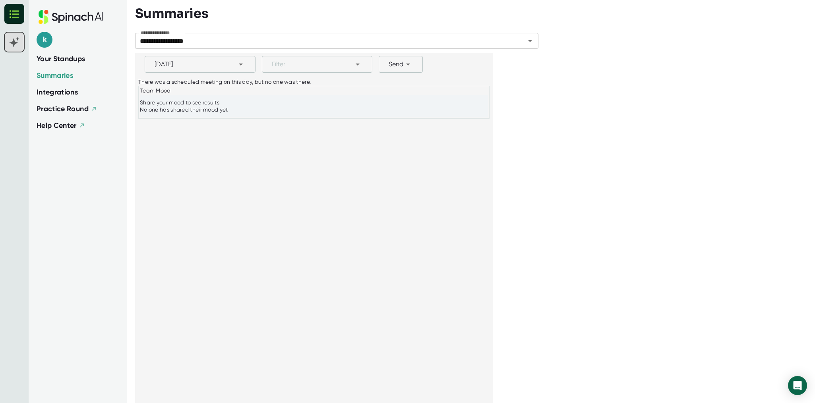
click at [15, 45] on rect at bounding box center [14, 42] width 19 height 19
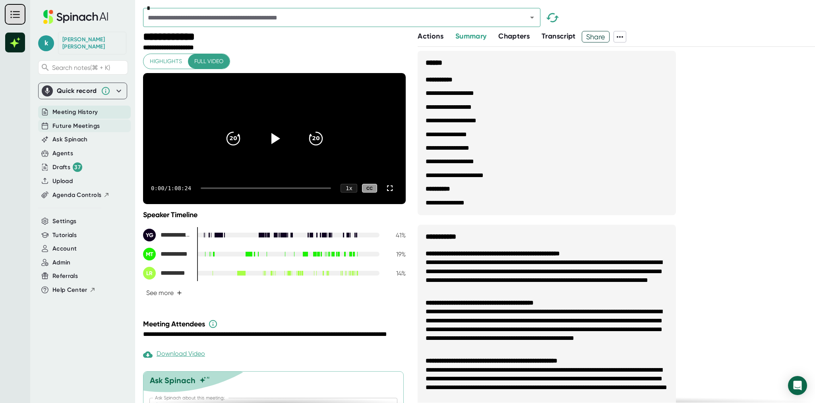
click at [64, 122] on span "Future Meetings" at bounding box center [75, 126] width 47 height 9
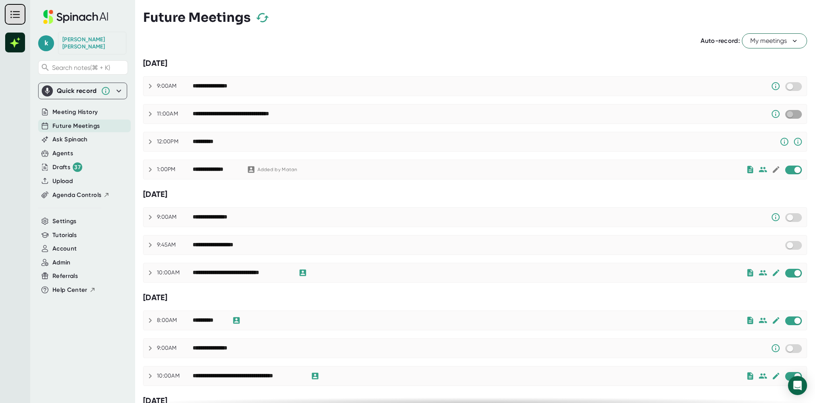
click at [791, 116] on input "checkbox" at bounding box center [789, 114] width 23 height 7
click at [261, 17] on icon "button" at bounding box center [262, 18] width 14 height 14
click at [789, 115] on span "Rejoin" at bounding box center [793, 114] width 14 height 6
click at [81, 139] on div "Ask Spinach" at bounding box center [84, 139] width 93 height 13
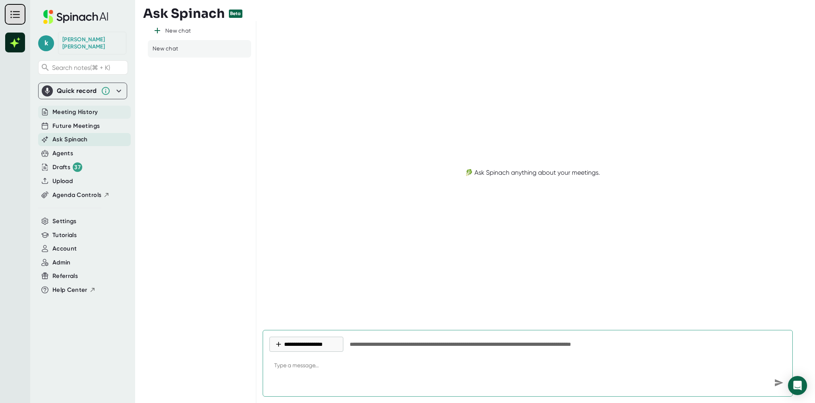
type textarea "x"
click at [81, 108] on span "Meeting History" at bounding box center [74, 112] width 45 height 9
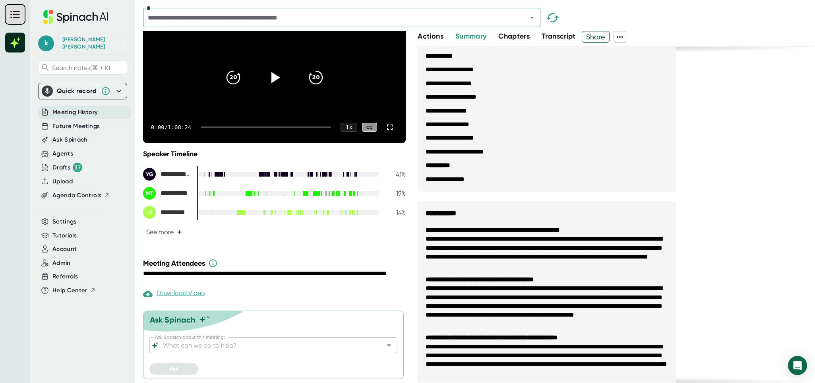
scroll to position [78, 0]
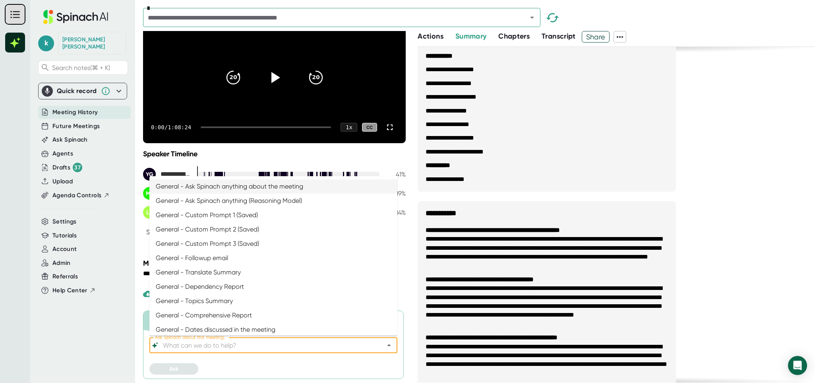
click at [265, 347] on input "Ask Spinach about this meeting:" at bounding box center [266, 344] width 210 height 11
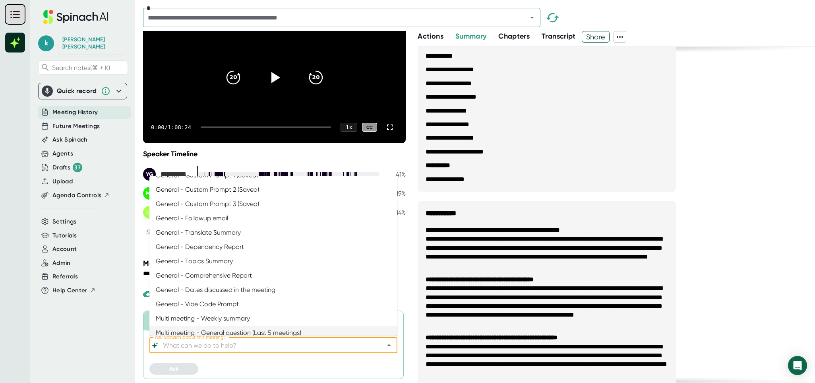
scroll to position [0, 0]
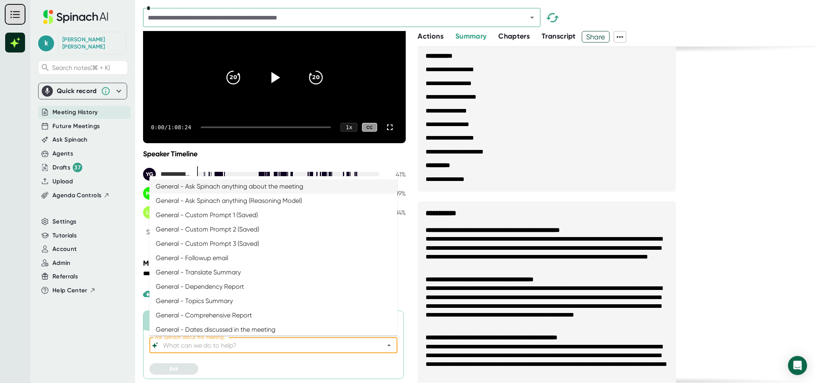
click at [422, 178] on ul "**********" at bounding box center [547, 118] width 258 height 148
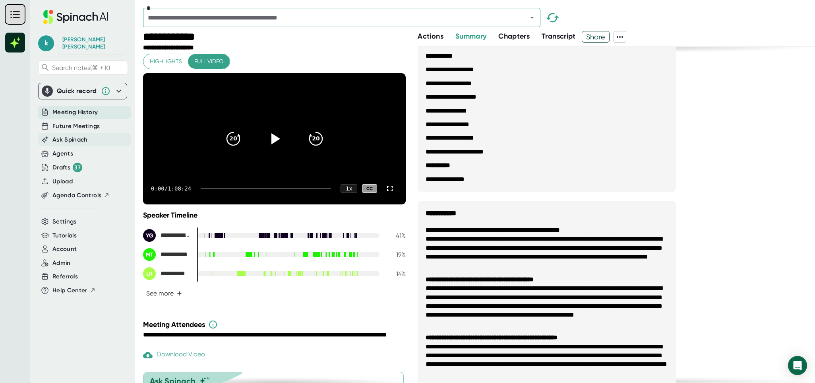
click at [90, 133] on div "Ask Spinach" at bounding box center [84, 139] width 93 height 13
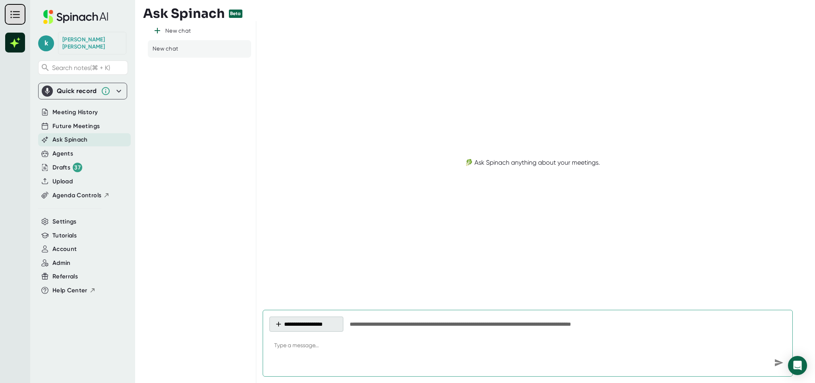
click at [289, 318] on button "**********" at bounding box center [306, 323] width 74 height 15
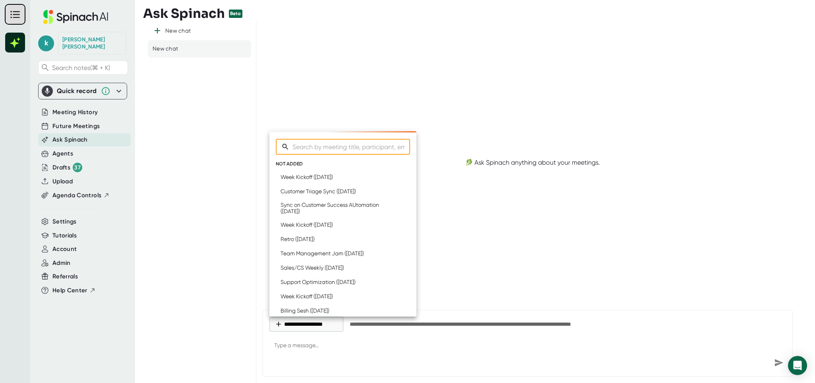
type textarea "x"
type input "pr"
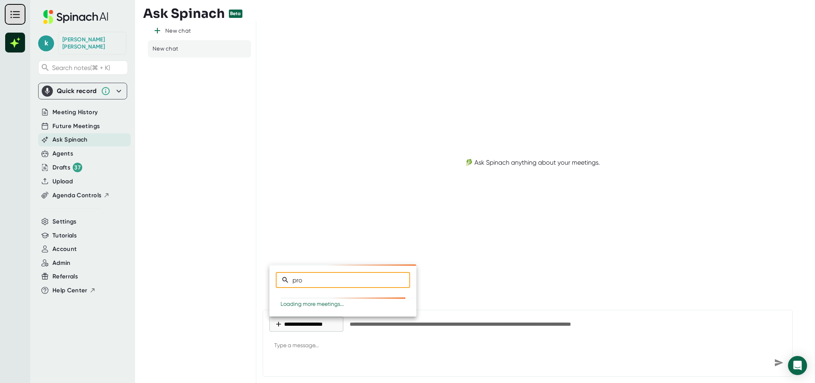
type textarea "x"
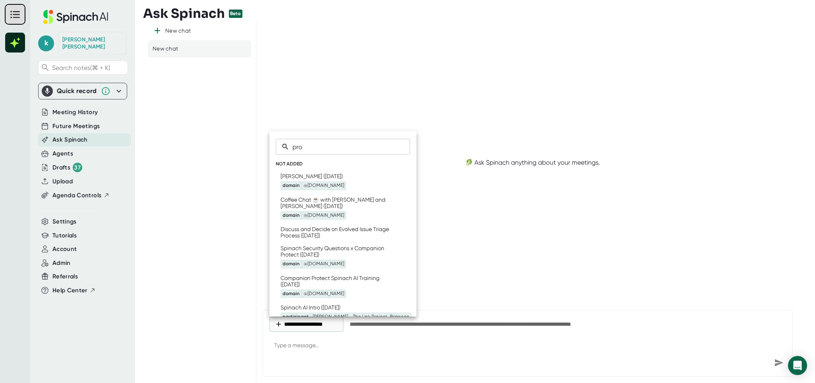
click at [227, 199] on div at bounding box center [407, 191] width 815 height 383
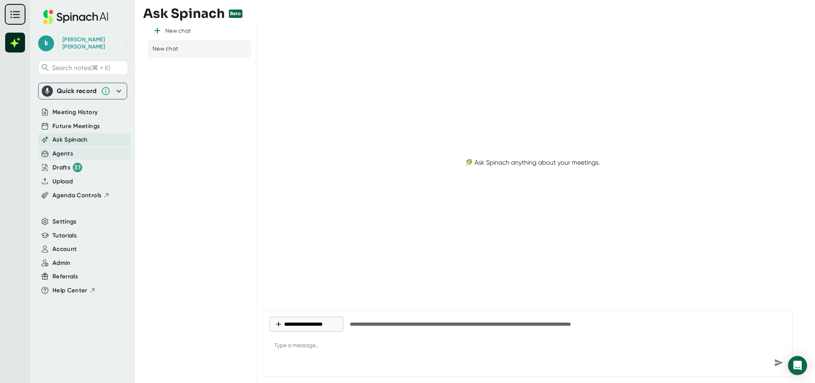
click at [80, 147] on div "Agents" at bounding box center [84, 153] width 93 height 13
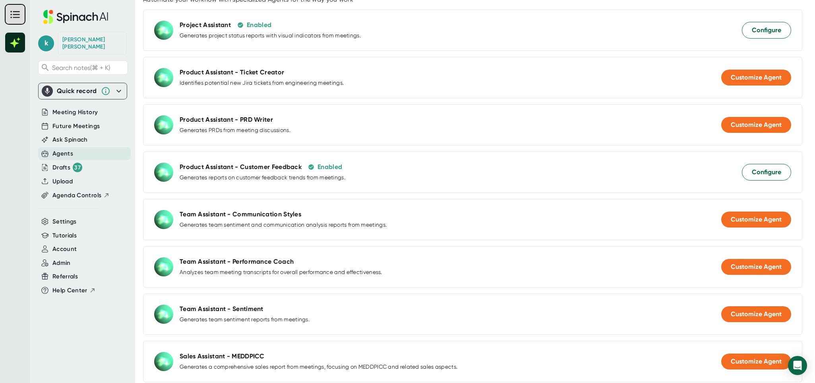
scroll to position [145, 0]
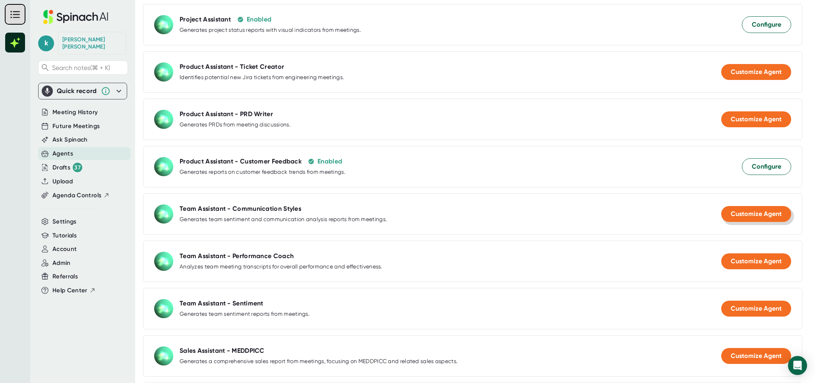
click at [748, 221] on button "Customize Agent" at bounding box center [756, 214] width 70 height 16
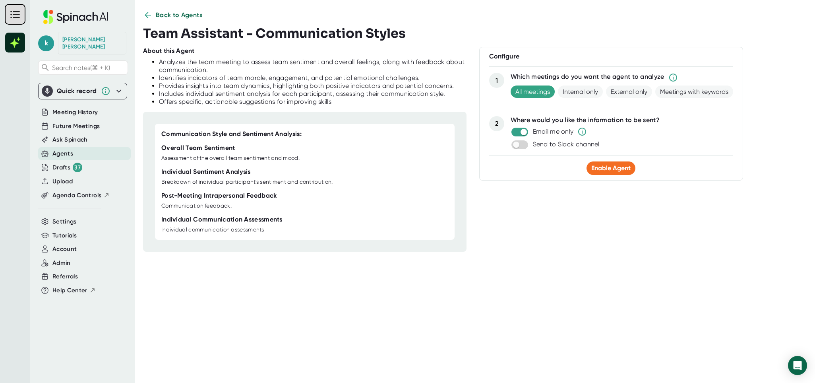
scroll to position [8, 0]
click at [153, 10] on button "Back to Agents" at bounding box center [172, 15] width 59 height 10
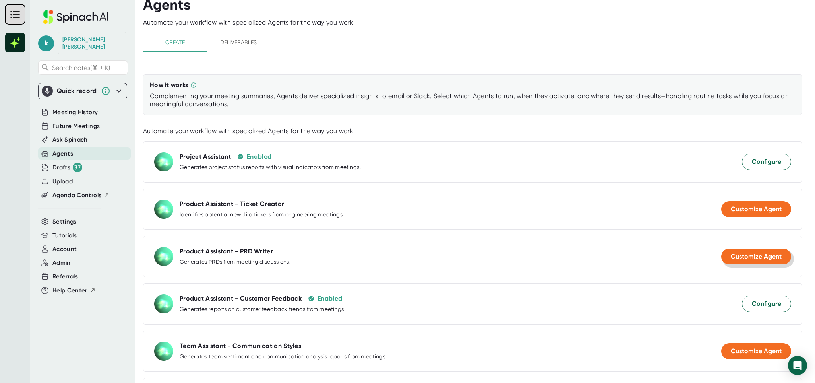
click at [759, 260] on button "Customize Agent" at bounding box center [756, 256] width 70 height 16
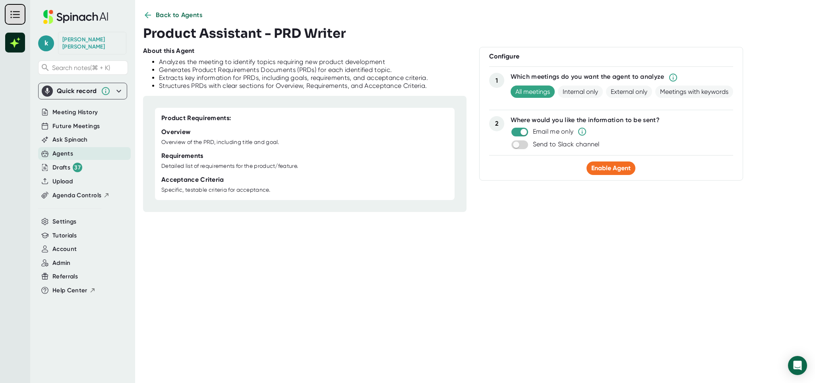
click at [151, 15] on icon at bounding box center [148, 15] width 10 height 10
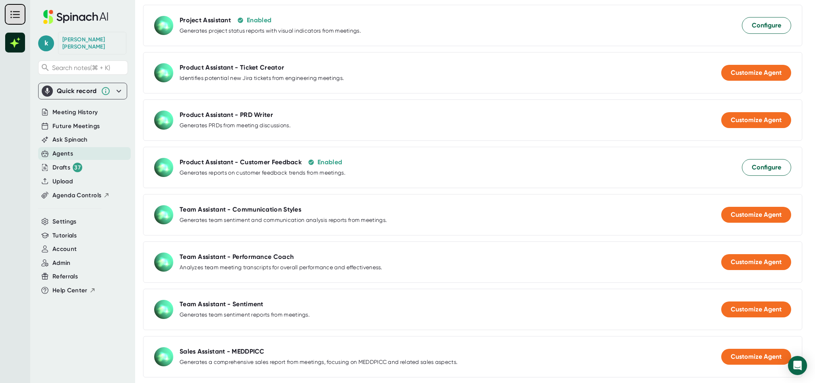
scroll to position [145, 0]
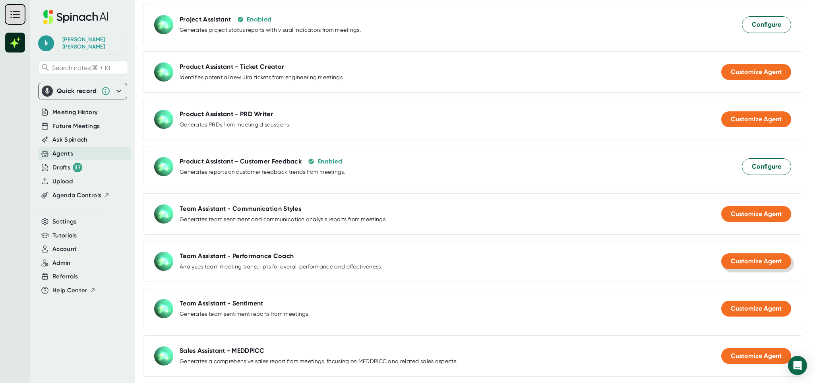
click at [739, 264] on span "Customize Agent" at bounding box center [756, 261] width 51 height 8
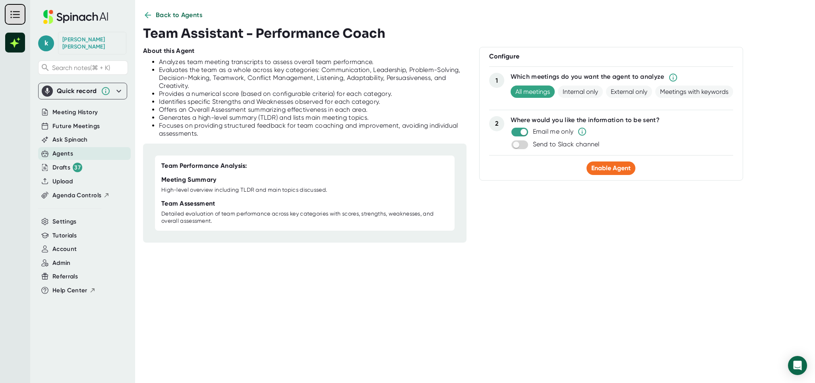
scroll to position [8, 0]
click at [168, 14] on span "Back to Agents" at bounding box center [179, 15] width 47 height 10
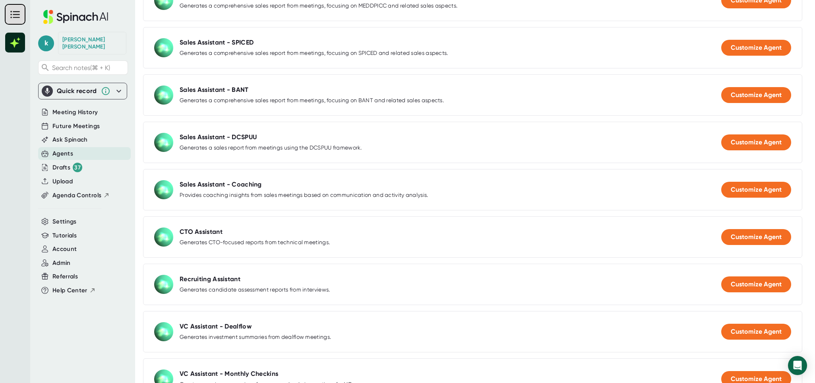
scroll to position [511, 0]
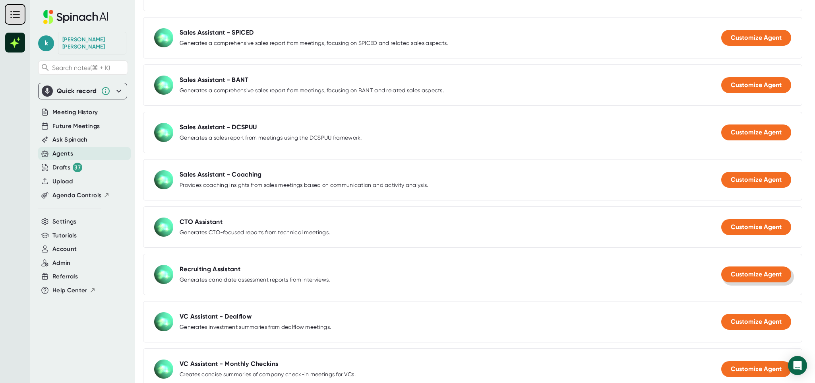
click at [755, 277] on span "Customize Agent" at bounding box center [756, 274] width 51 height 8
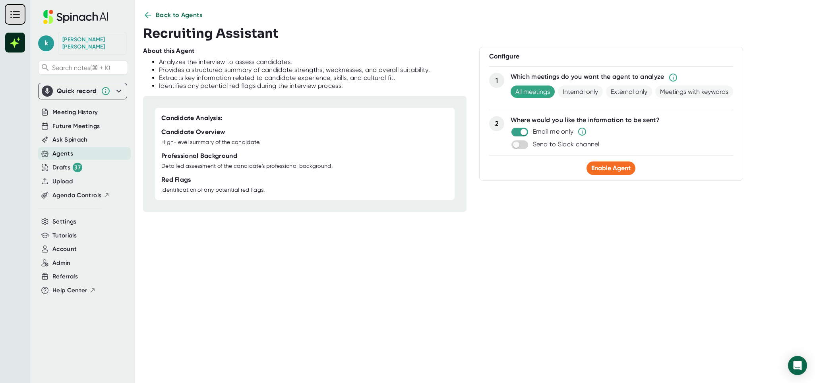
click at [217, 138] on div at bounding box center [304, 137] width 287 height 3
click at [209, 157] on div "Professional Background" at bounding box center [199, 156] width 76 height 8
click at [174, 177] on div "Red Flags" at bounding box center [176, 180] width 30 height 8
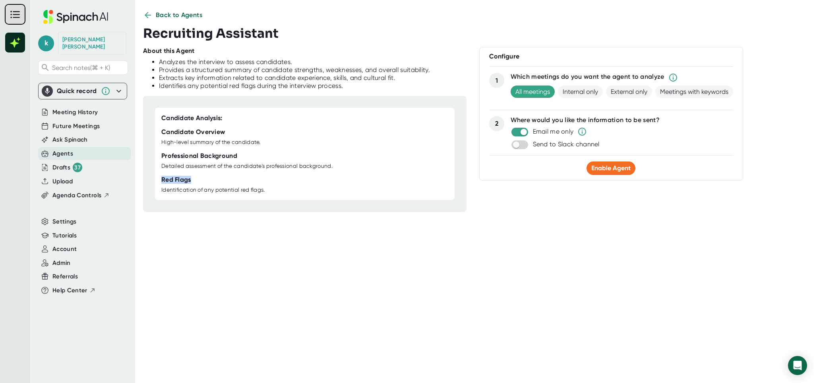
click at [174, 177] on div "Red Flags" at bounding box center [176, 180] width 30 height 8
click at [173, 14] on span "Back to Agents" at bounding box center [179, 15] width 47 height 10
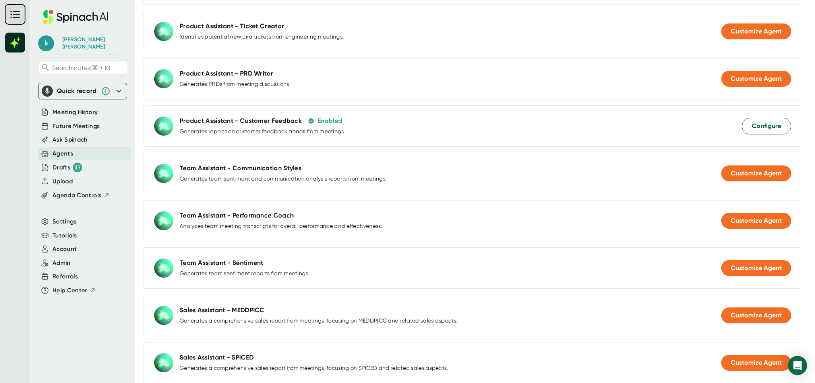
scroll to position [192, 0]
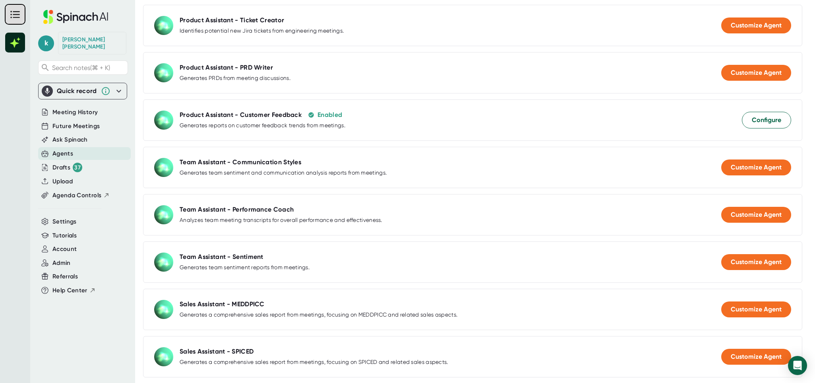
click at [260, 213] on div "Team Assistant - Performance Coach" at bounding box center [237, 209] width 114 height 8
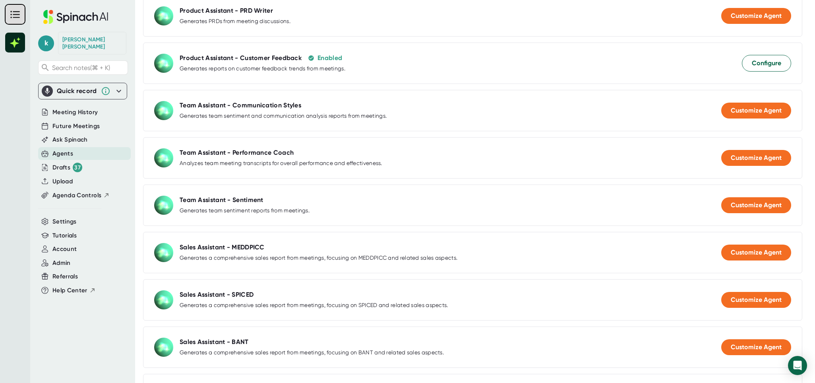
scroll to position [257, 0]
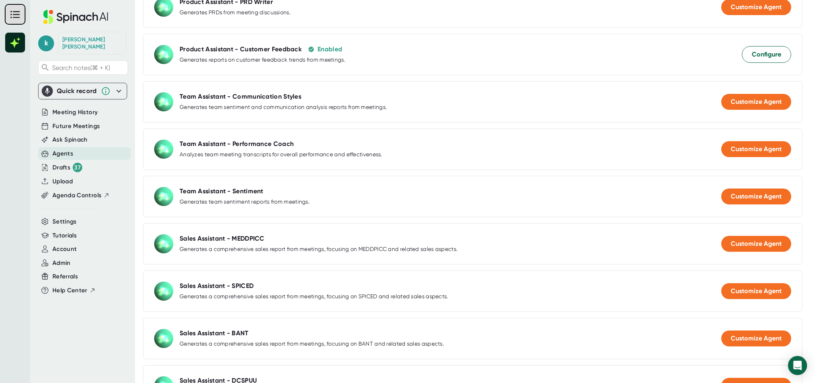
click at [253, 190] on div "Team Assistant - Sentiment" at bounding box center [222, 191] width 84 height 8
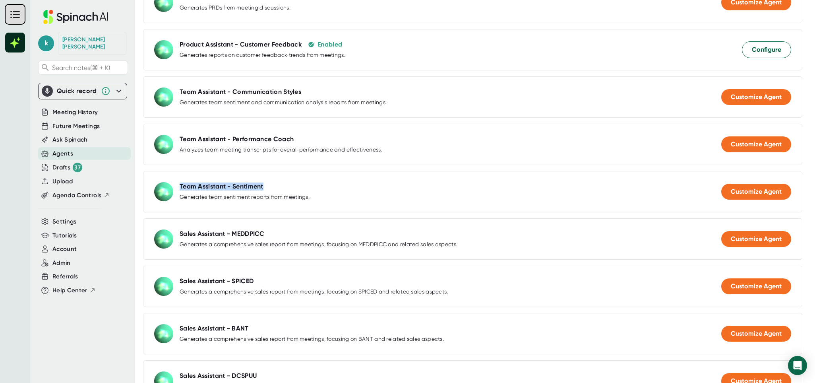
scroll to position [259, 0]
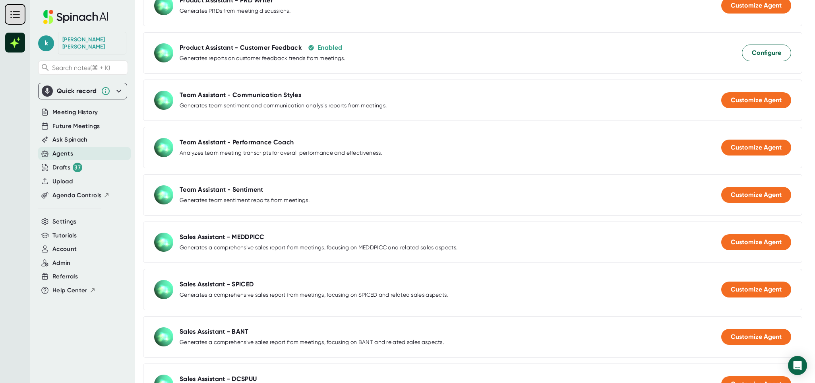
click at [278, 86] on div "Team Assistant - Communication Styles Generates team sentiment and communicatio…" at bounding box center [472, 99] width 659 height 41
click at [278, 93] on div "Team Assistant - Communication Styles" at bounding box center [241, 95] width 122 height 8
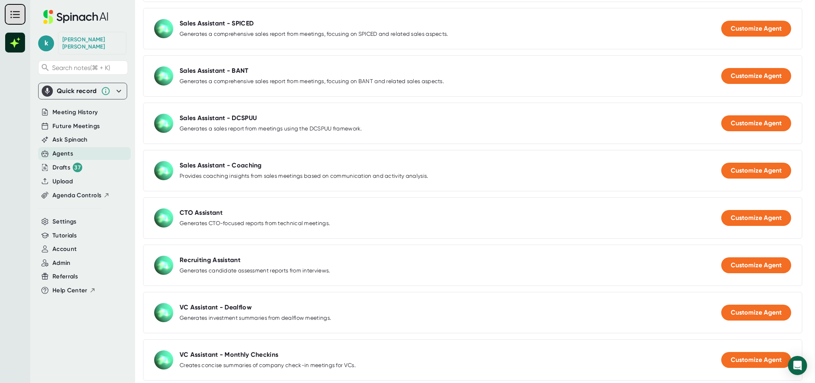
scroll to position [523, 0]
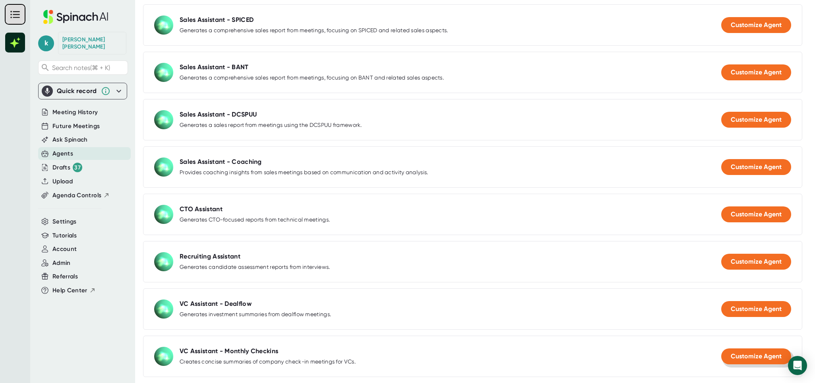
click at [743, 352] on span "Customize Agent" at bounding box center [756, 356] width 51 height 8
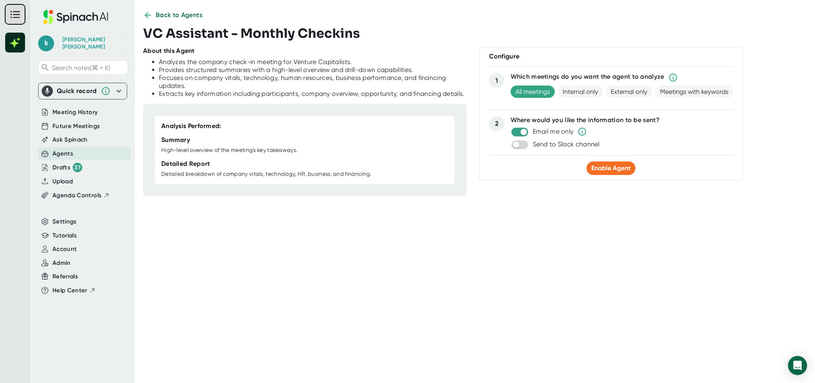
scroll to position [8, 0]
click at [167, 13] on span "Back to Agents" at bounding box center [179, 15] width 47 height 10
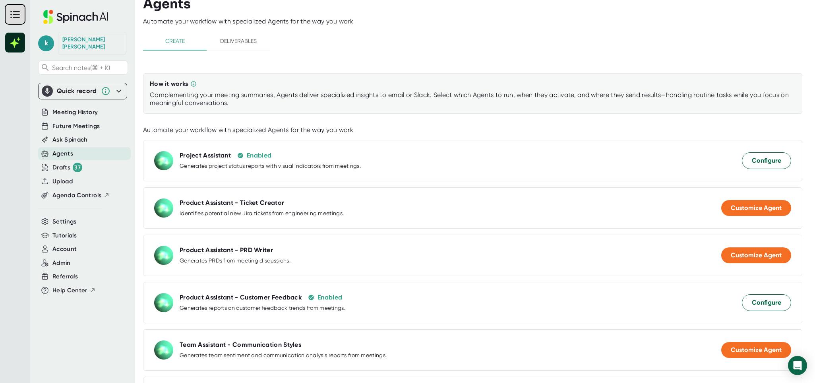
scroll to position [0, 0]
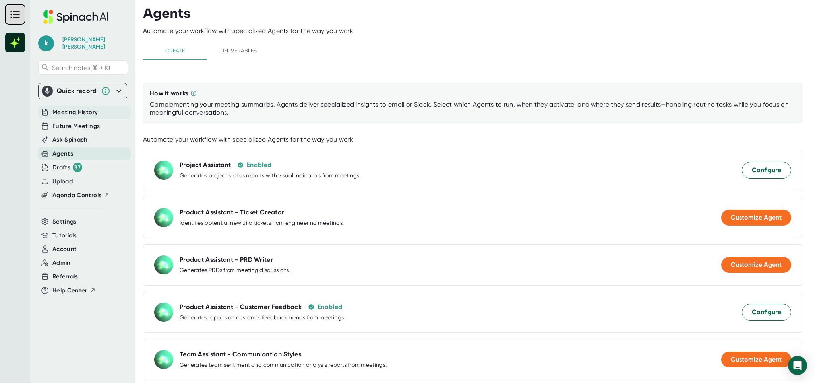
click at [83, 108] on span "Meeting History" at bounding box center [74, 112] width 45 height 9
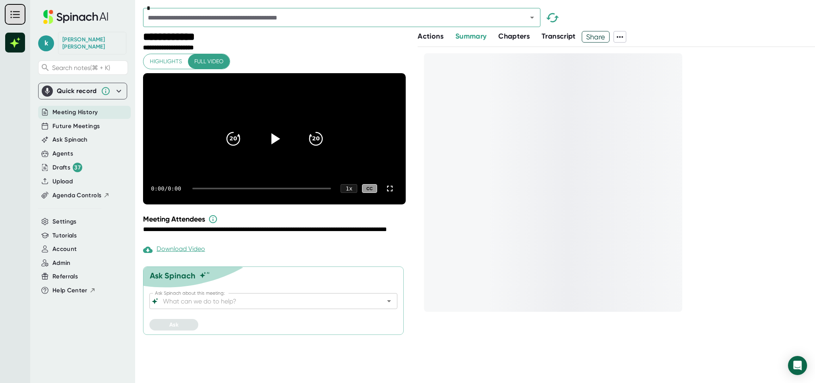
click at [308, 305] on input "Ask Spinach about this meeting:" at bounding box center [266, 300] width 210 height 11
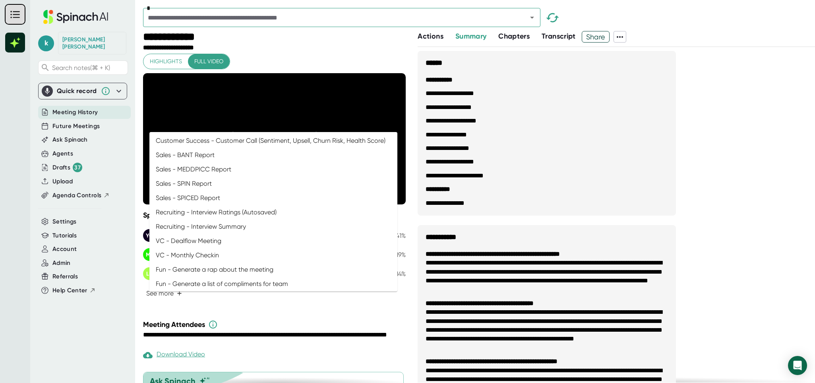
scroll to position [333, 0]
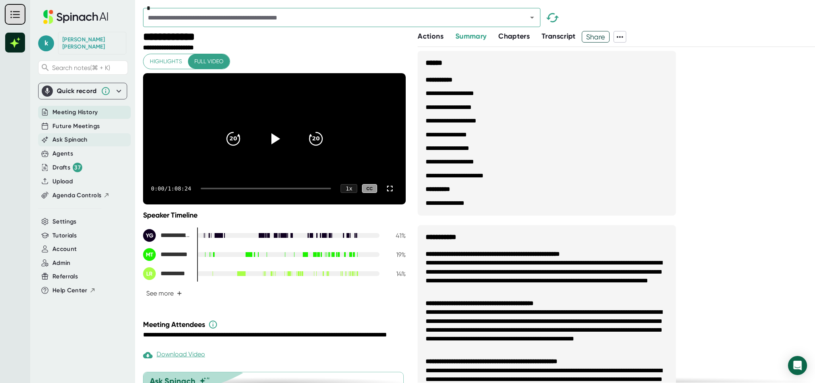
click at [77, 136] on span "Ask Spinach" at bounding box center [69, 139] width 35 height 9
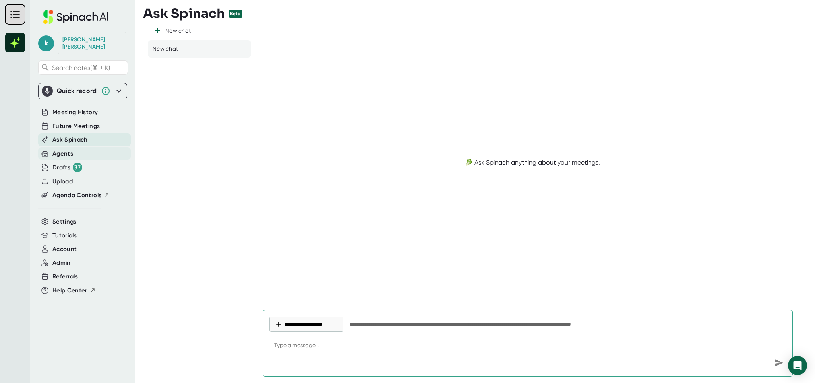
type textarea "x"
click at [60, 149] on div "Agents" at bounding box center [62, 153] width 21 height 9
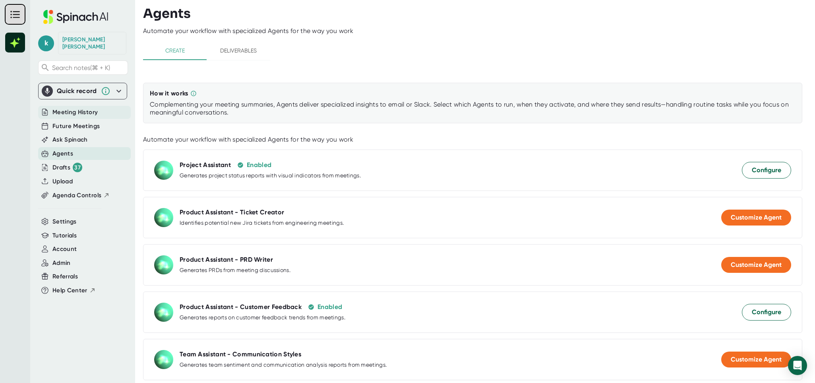
click at [66, 108] on span "Meeting History" at bounding box center [74, 112] width 45 height 9
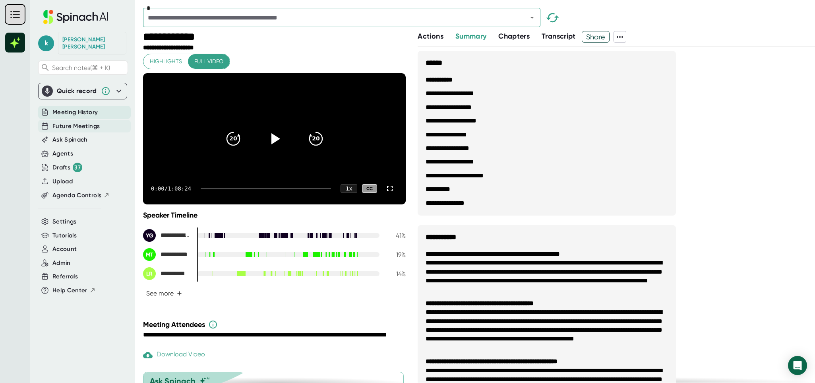
click at [62, 122] on span "Future Meetings" at bounding box center [75, 126] width 47 height 9
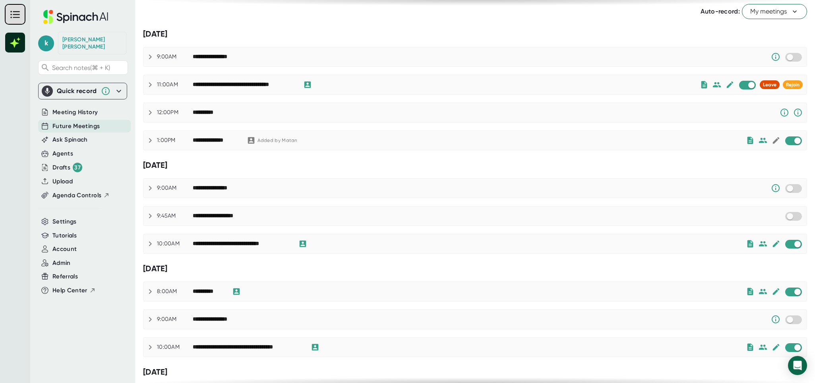
scroll to position [31, 0]
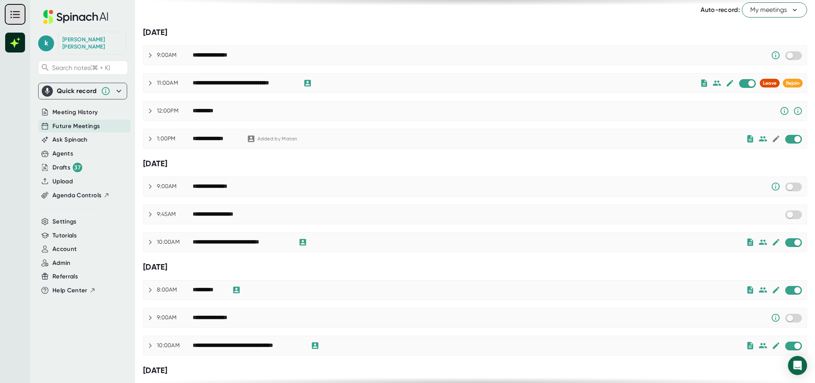
click at [387, 240] on div "**********" at bounding box center [469, 242] width 553 height 10
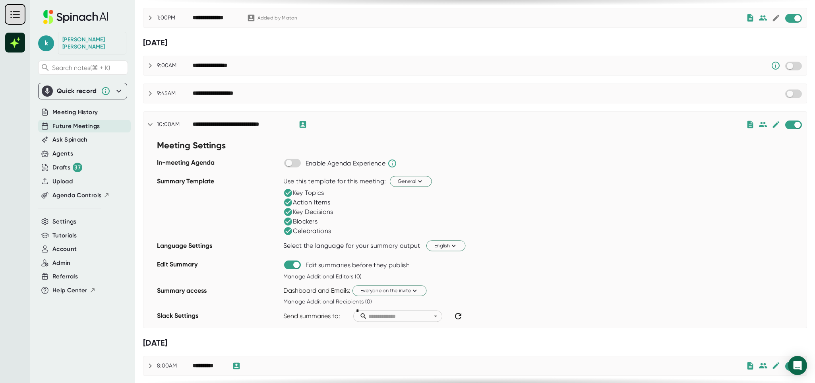
scroll to position [157, 0]
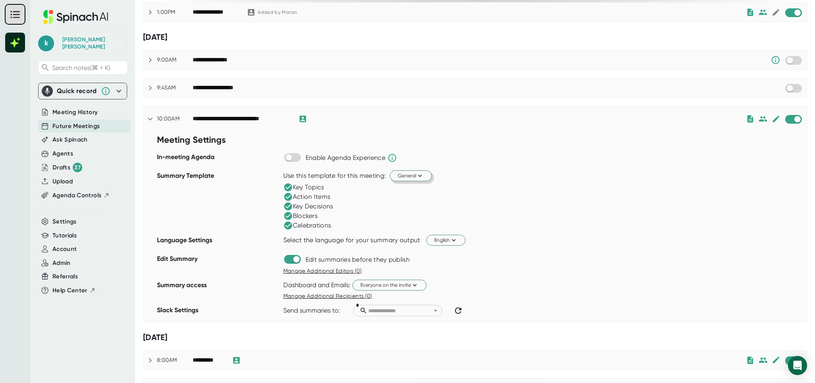
click at [413, 179] on span "General" at bounding box center [411, 176] width 26 height 8
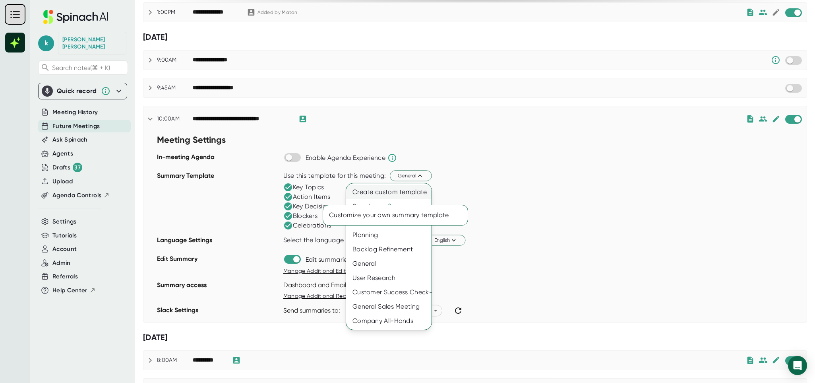
click at [392, 193] on div "Create custom template" at bounding box center [388, 192] width 85 height 14
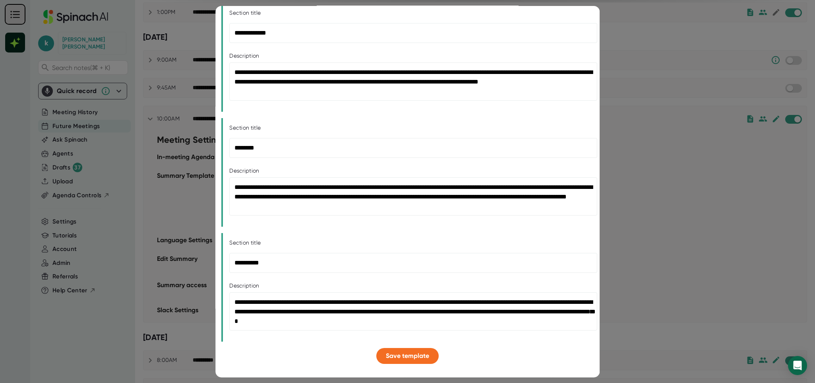
scroll to position [0, 0]
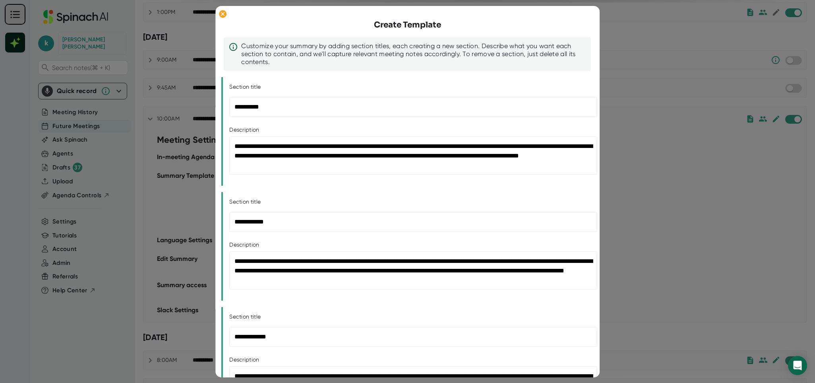
click at [702, 120] on div at bounding box center [407, 191] width 815 height 383
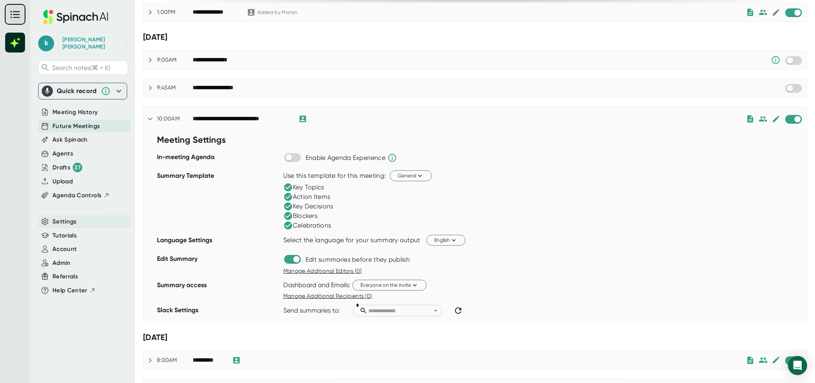
click at [66, 217] on span "Settings" at bounding box center [64, 221] width 24 height 9
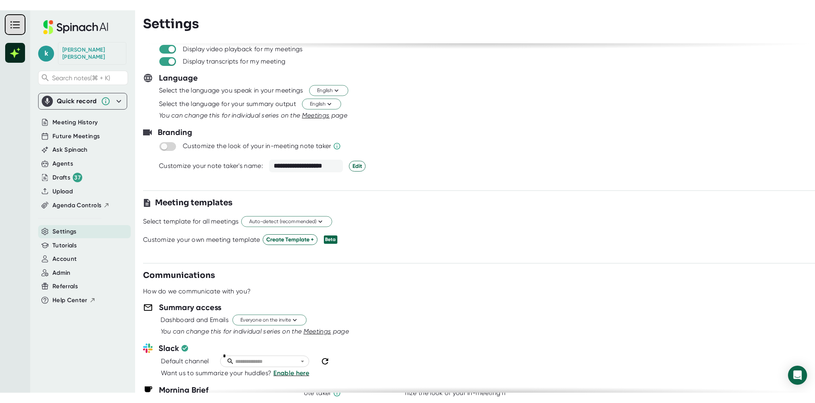
scroll to position [54, 0]
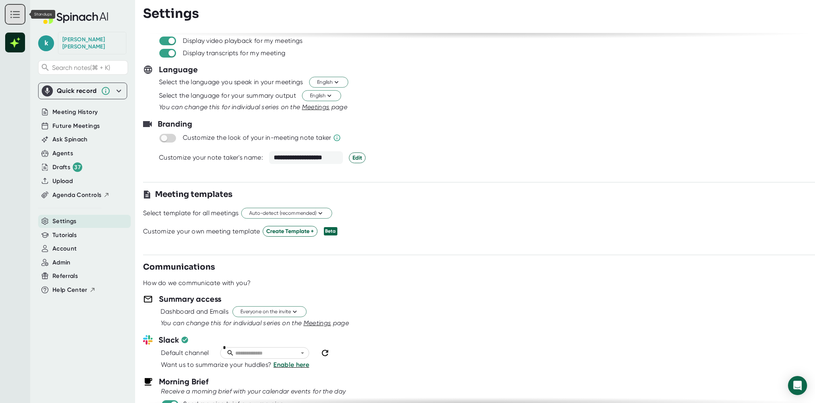
click at [19, 23] on rect at bounding box center [15, 14] width 19 height 19
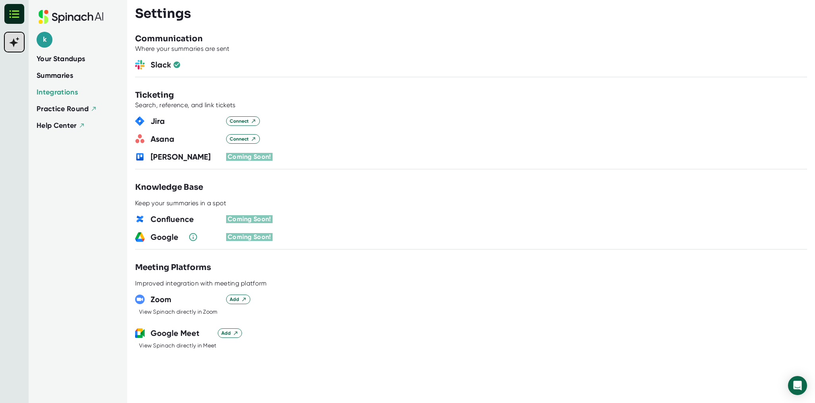
click at [77, 63] on span "Your Standups" at bounding box center [61, 59] width 49 height 11
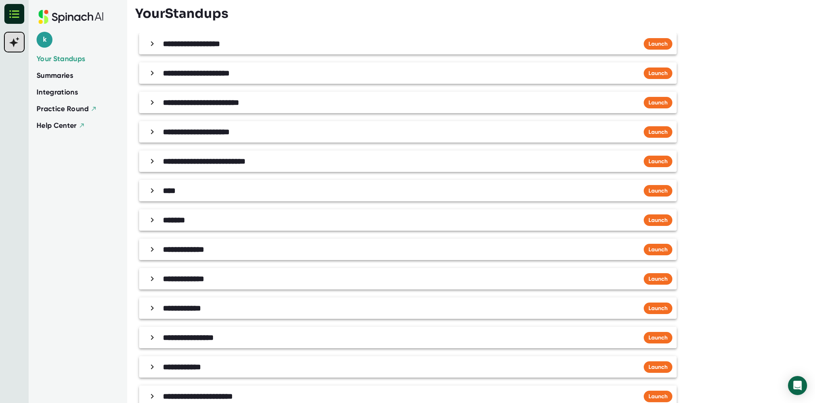
scroll to position [499, 0]
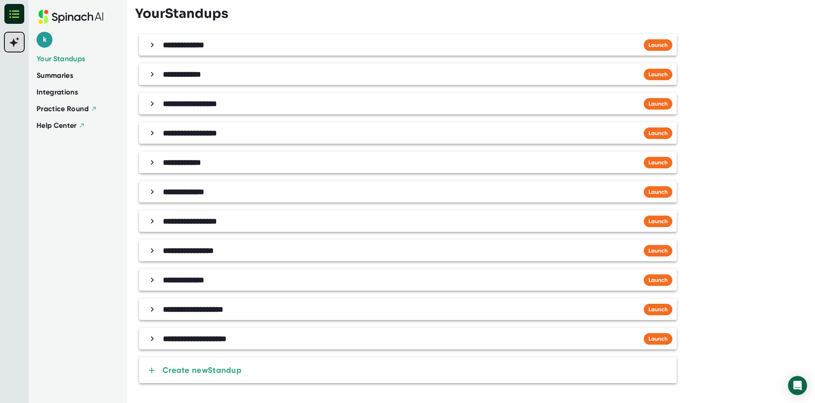
click at [209, 369] on b "Create new Standup" at bounding box center [201, 371] width 79 height 10
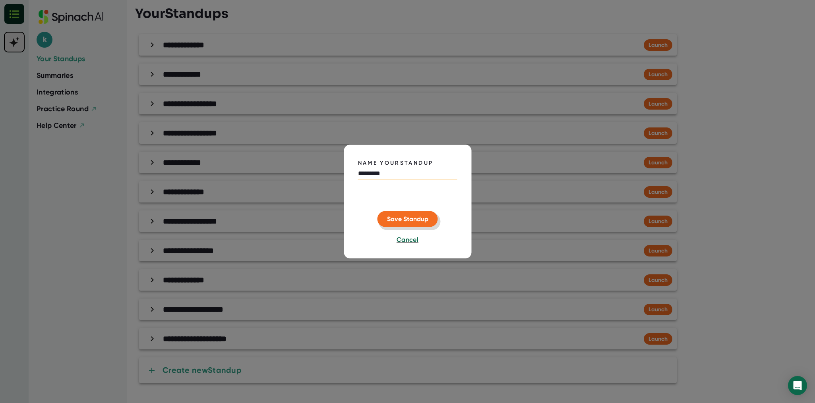
type input "*********"
click at [411, 219] on span "Save Standup" at bounding box center [407, 219] width 41 height 8
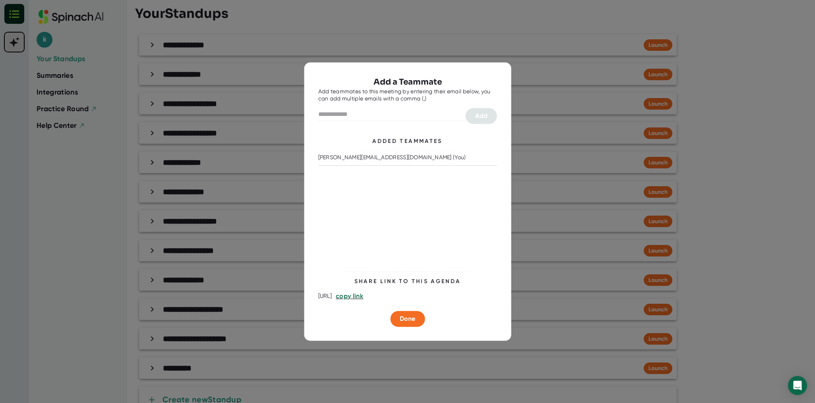
click at [344, 47] on div at bounding box center [407, 201] width 815 height 403
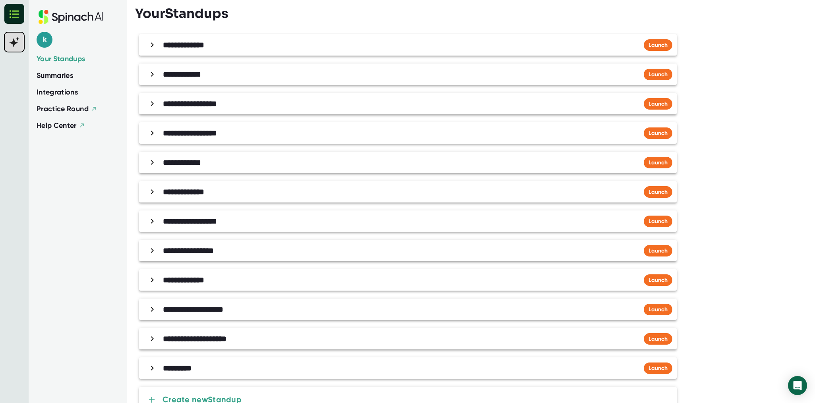
scroll to position [528, 0]
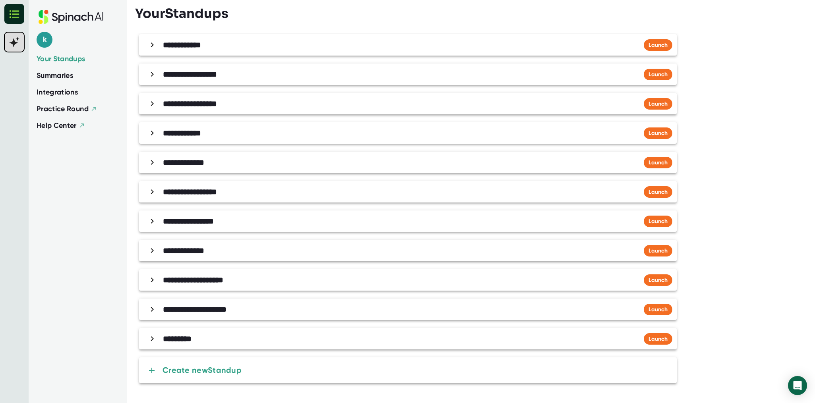
click at [226, 312] on b "**********" at bounding box center [195, 310] width 64 height 8
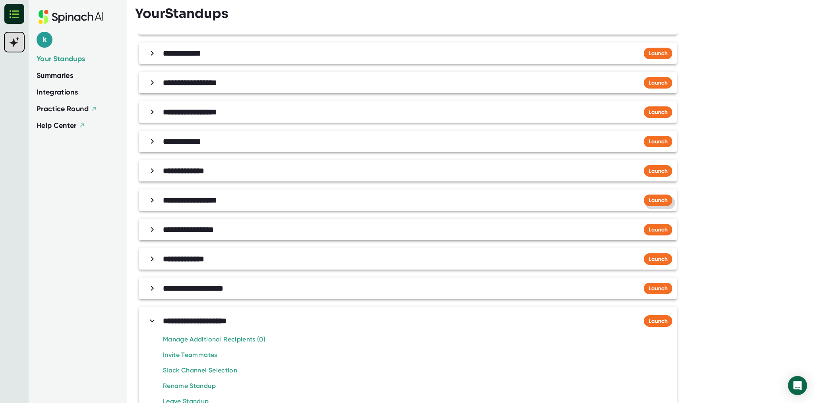
scroll to position [519, 0]
click at [667, 172] on span "Launch" at bounding box center [657, 171] width 19 height 7
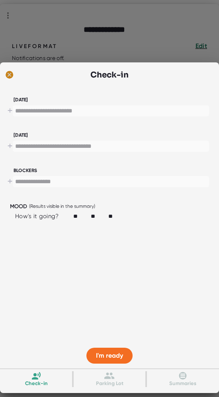
click at [8, 73] on ellipse at bounding box center [10, 75] width 8 height 8
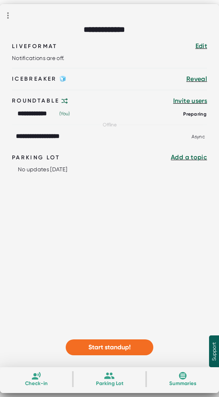
click at [9, 21] on div "**********" at bounding box center [109, 185] width 219 height 363
click at [9, 15] on icon at bounding box center [8, 16] width 10 height 10
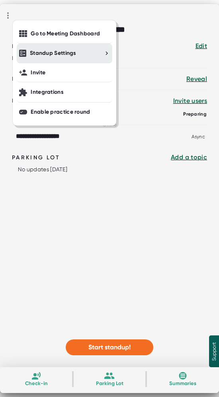
click at [102, 50] on div "Standup Settings" at bounding box center [66, 53] width 73 height 7
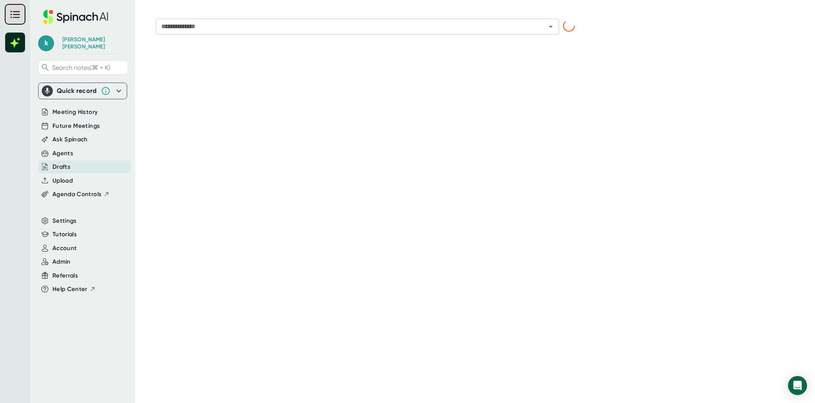
type input "**********"
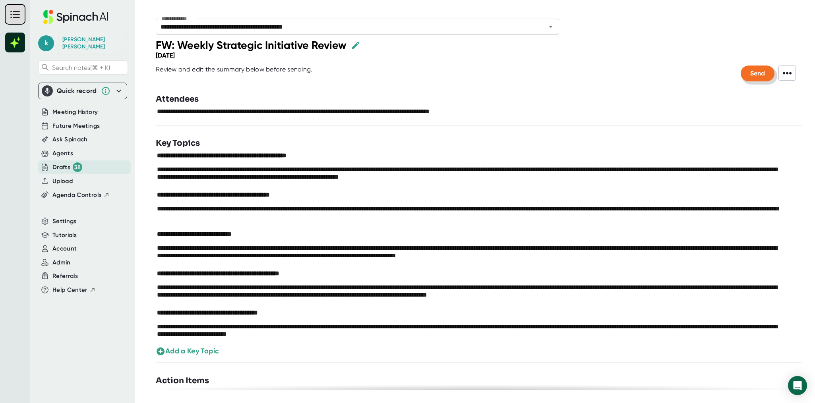
click at [747, 73] on button "Send" at bounding box center [758, 74] width 34 height 16
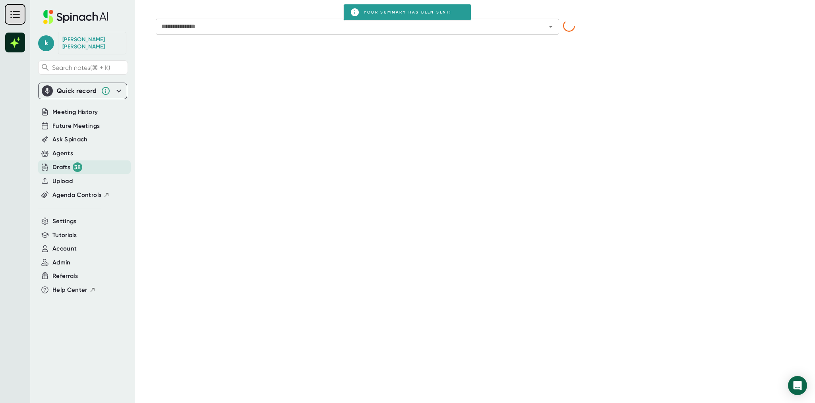
type input "**********"
